Goal: Information Seeking & Learning: Compare options

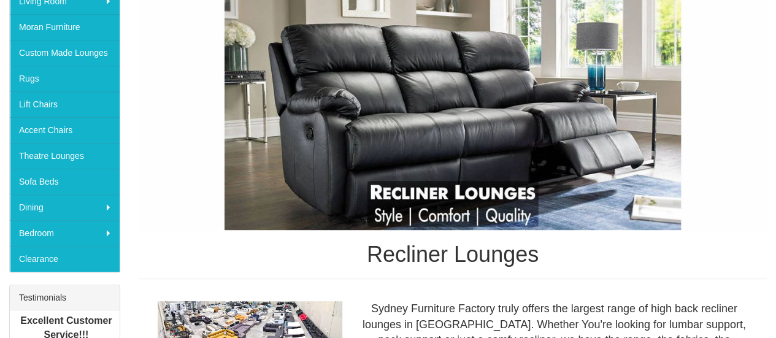
scroll to position [240, 0]
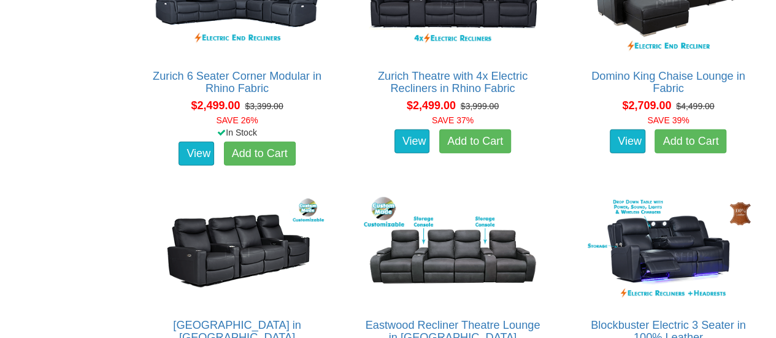
scroll to position [1576, 0]
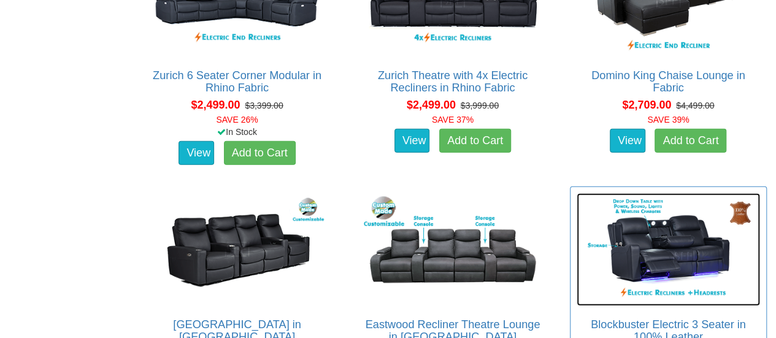
click at [759, 254] on img at bounding box center [668, 249] width 183 height 113
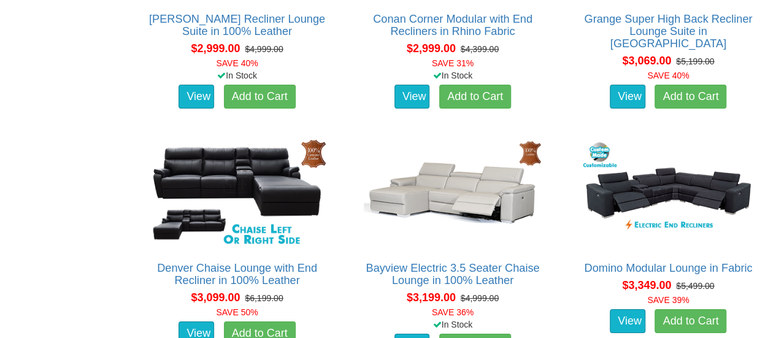
scroll to position [2131, 0]
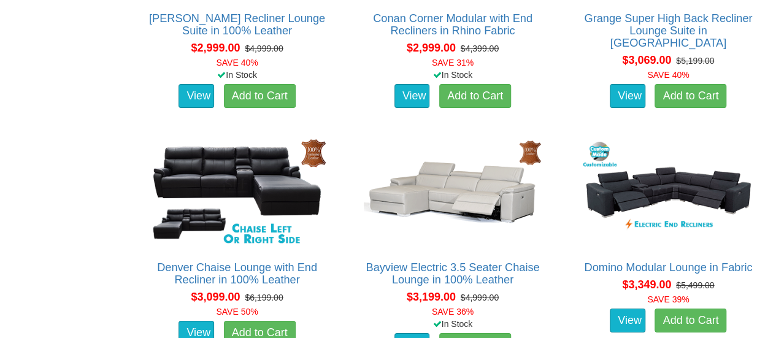
click at [561, 205] on div "Domino Modular Lounge in Fabric Advertised price is for the 5 Seater Modular lo…" at bounding box center [668, 247] width 215 height 237
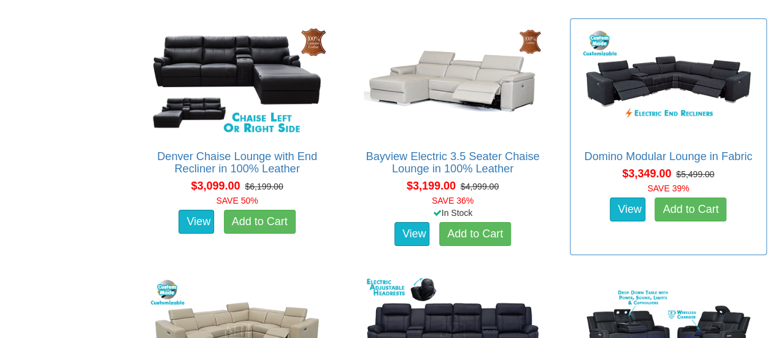
click at [573, 225] on div "Domino Modular Lounge in Fabric Advertised price is for the 5 Seater Modular lo…" at bounding box center [668, 136] width 197 height 237
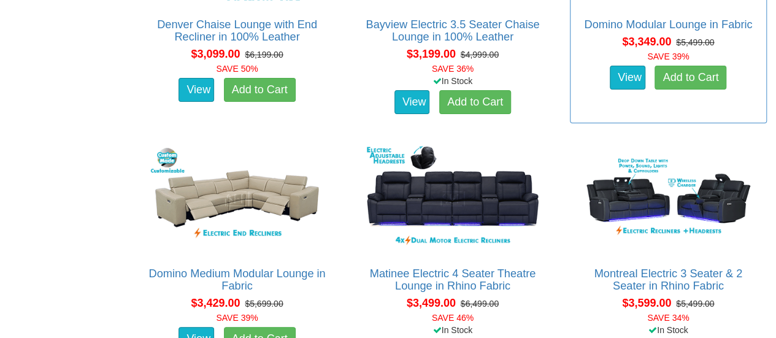
scroll to position [2376, 0]
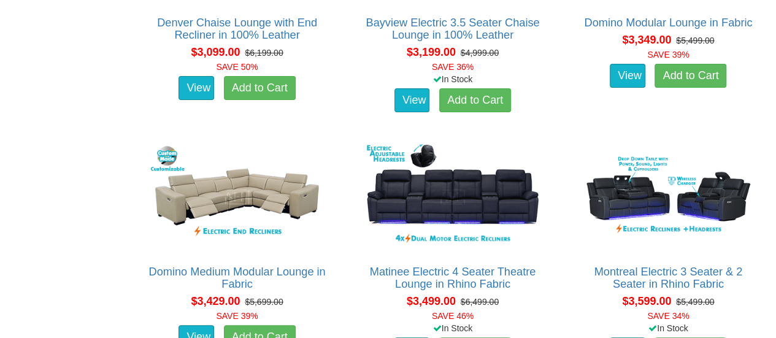
click at [563, 223] on div "Montreal Electric 3 Seater & 2 Seater in Rhino Fabric Advertised Price is for t…" at bounding box center [668, 252] width 215 height 237
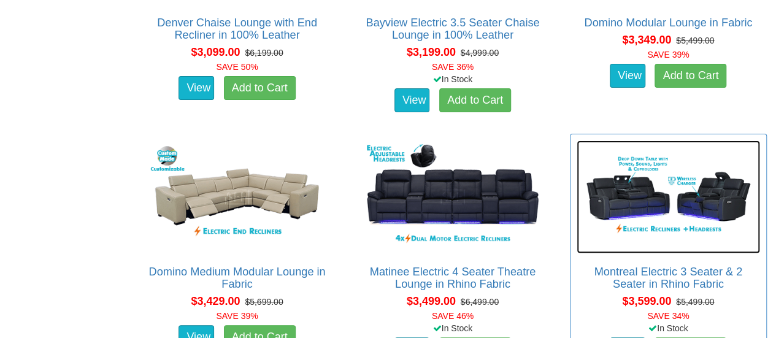
click at [577, 195] on img at bounding box center [668, 197] width 183 height 113
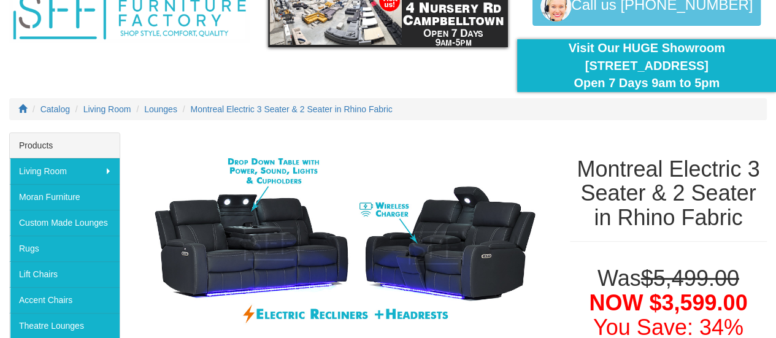
scroll to position [69, 0]
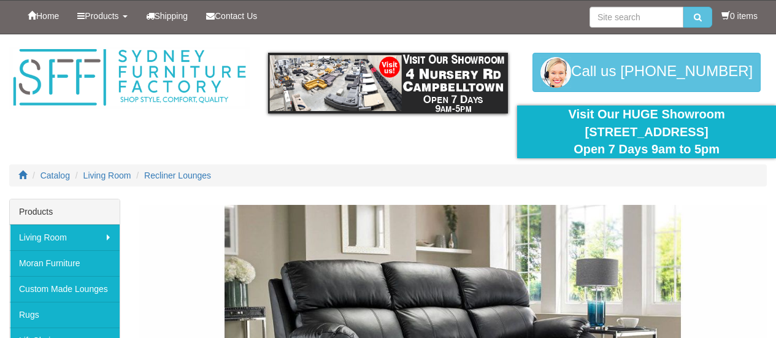
scroll to position [2376, 0]
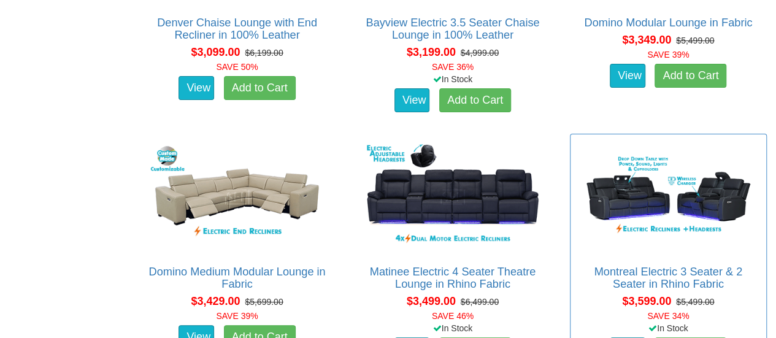
click at [766, 203] on div "Montreal Electric 3 Seater & 2 Seater in Rhino Fabric Advertised Price is for t…" at bounding box center [668, 252] width 197 height 237
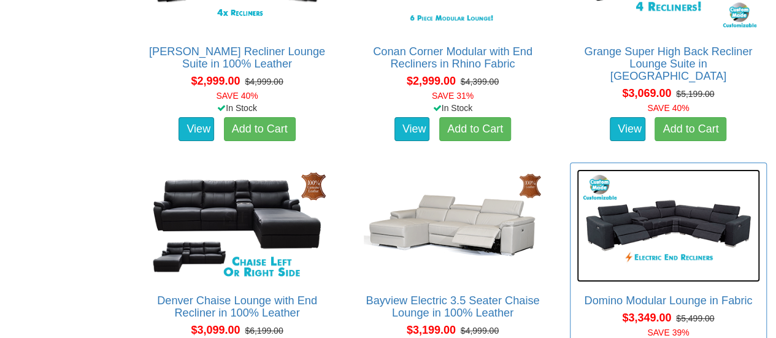
click at [720, 169] on img at bounding box center [668, 225] width 183 height 113
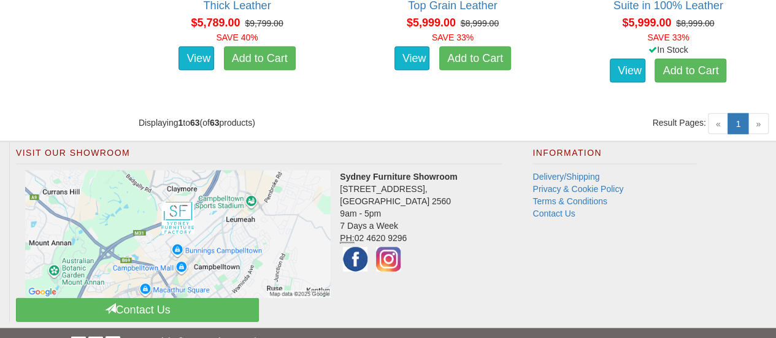
scroll to position [5897, 0]
